Goal: Check status

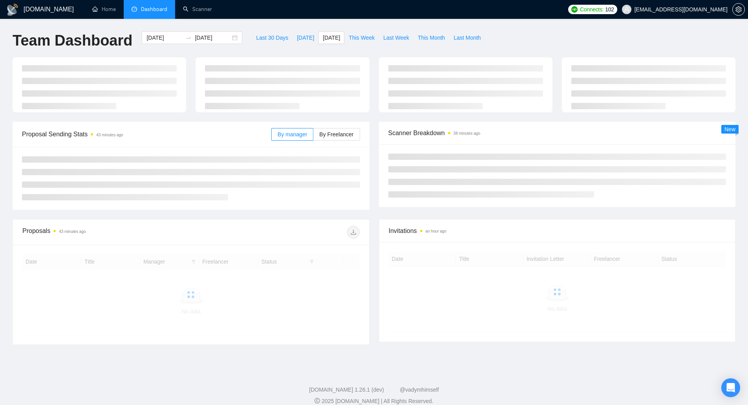
click at [742, 229] on div "[DOMAIN_NAME] Home Dashboard Scanner Connects: 102 [EMAIL_ADDRESS][DOMAIN_NAME]…" at bounding box center [374, 207] width 748 height 414
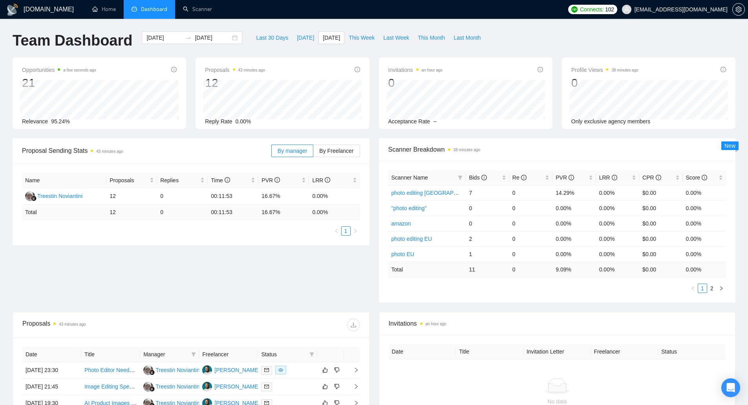
click at [347, 285] on div "Proposal Sending Stats 43 minutes ago By manager By Freelancer Name Proposals R…" at bounding box center [374, 224] width 732 height 173
click at [261, 40] on span "Last 30 Days" at bounding box center [272, 37] width 32 height 9
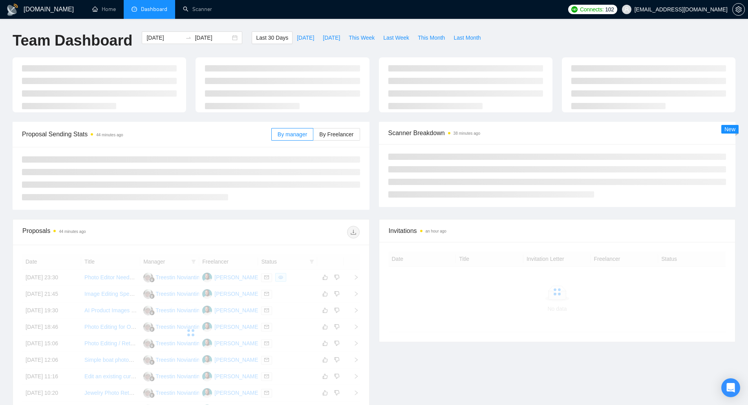
type input "[DATE]"
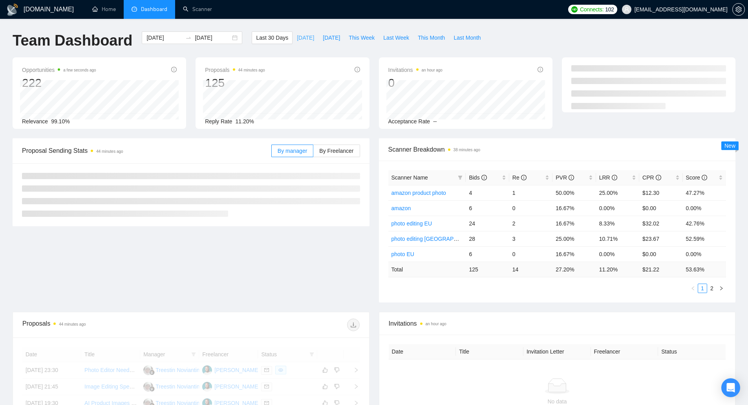
click at [304, 40] on button "[DATE]" at bounding box center [305, 37] width 26 height 13
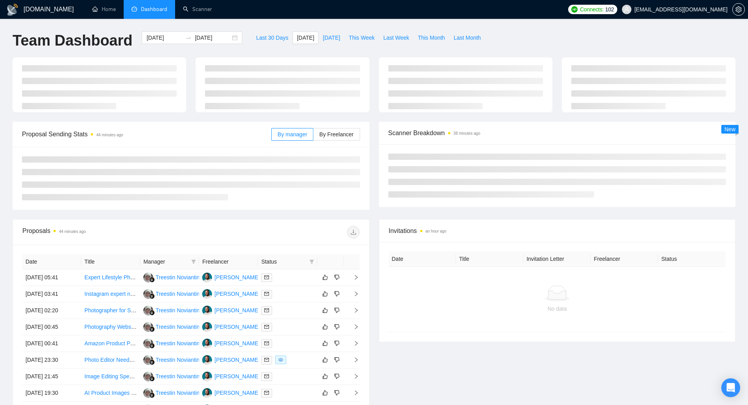
type input "[DATE]"
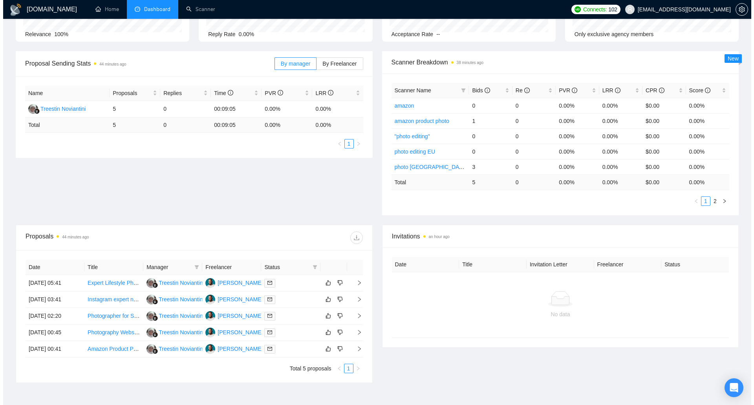
scroll to position [118, 0]
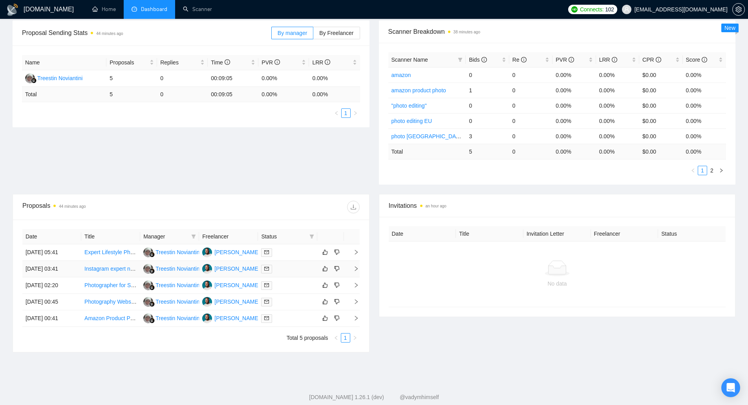
click at [52, 268] on td "[DATE] 03:41" at bounding box center [51, 269] width 59 height 16
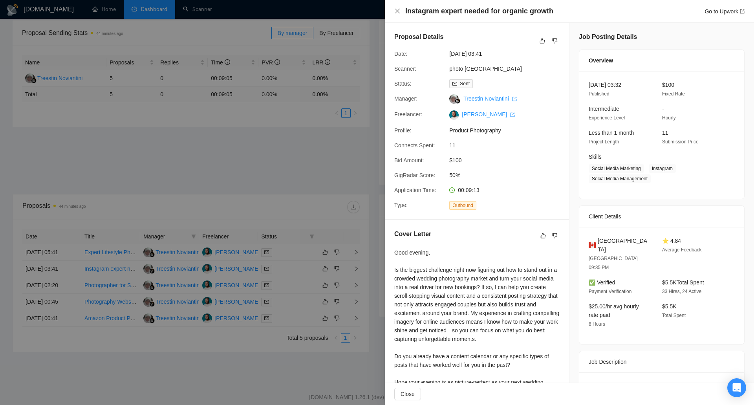
click at [48, 275] on div at bounding box center [377, 202] width 754 height 405
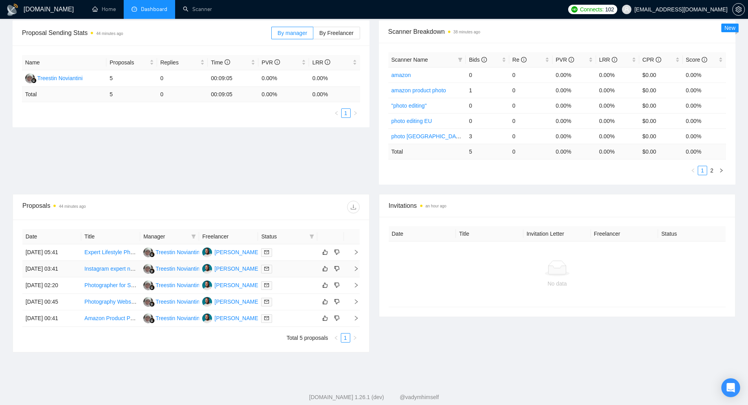
click at [54, 265] on td "[DATE] 03:41" at bounding box center [51, 269] width 59 height 16
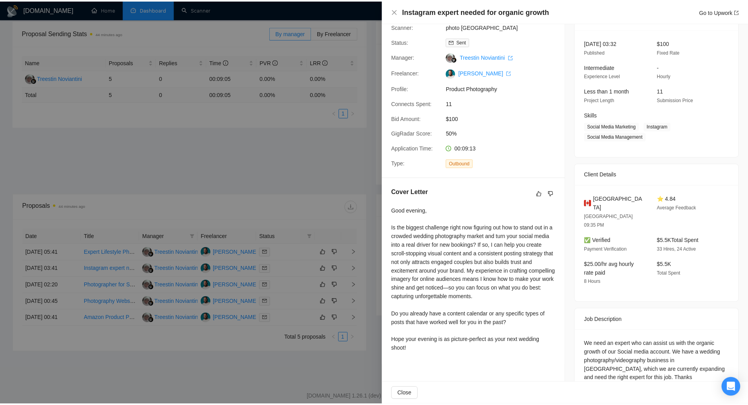
scroll to position [45, 0]
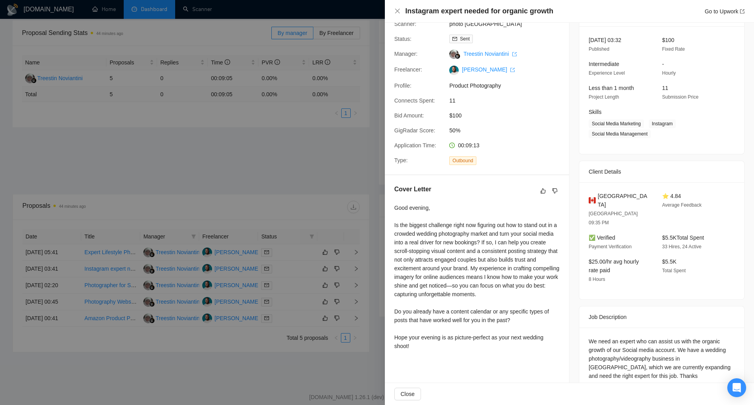
click at [284, 354] on div at bounding box center [377, 202] width 754 height 405
